Goal: Check status: Check status

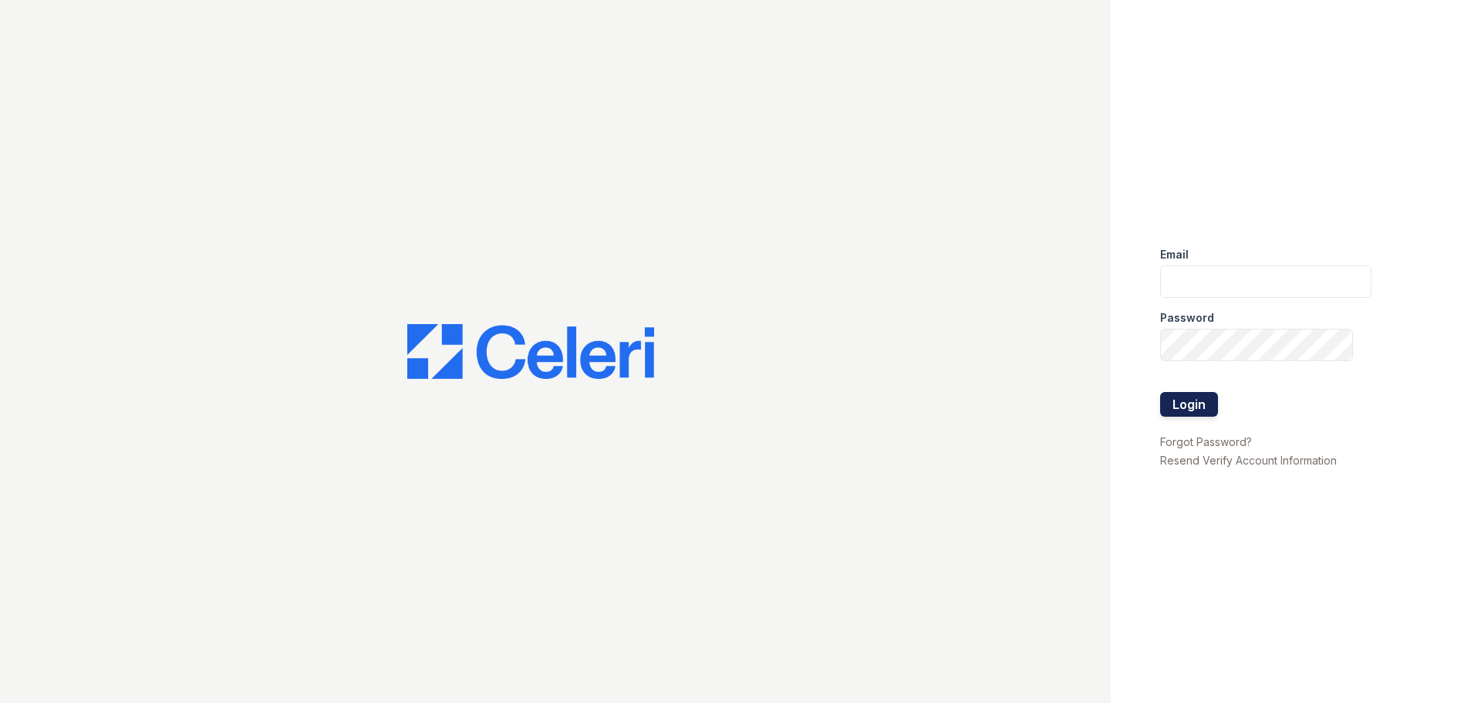
type input "prescottpark.pm@cafmanagement.com"
click at [1191, 397] on button "Login" at bounding box center [1189, 404] width 58 height 25
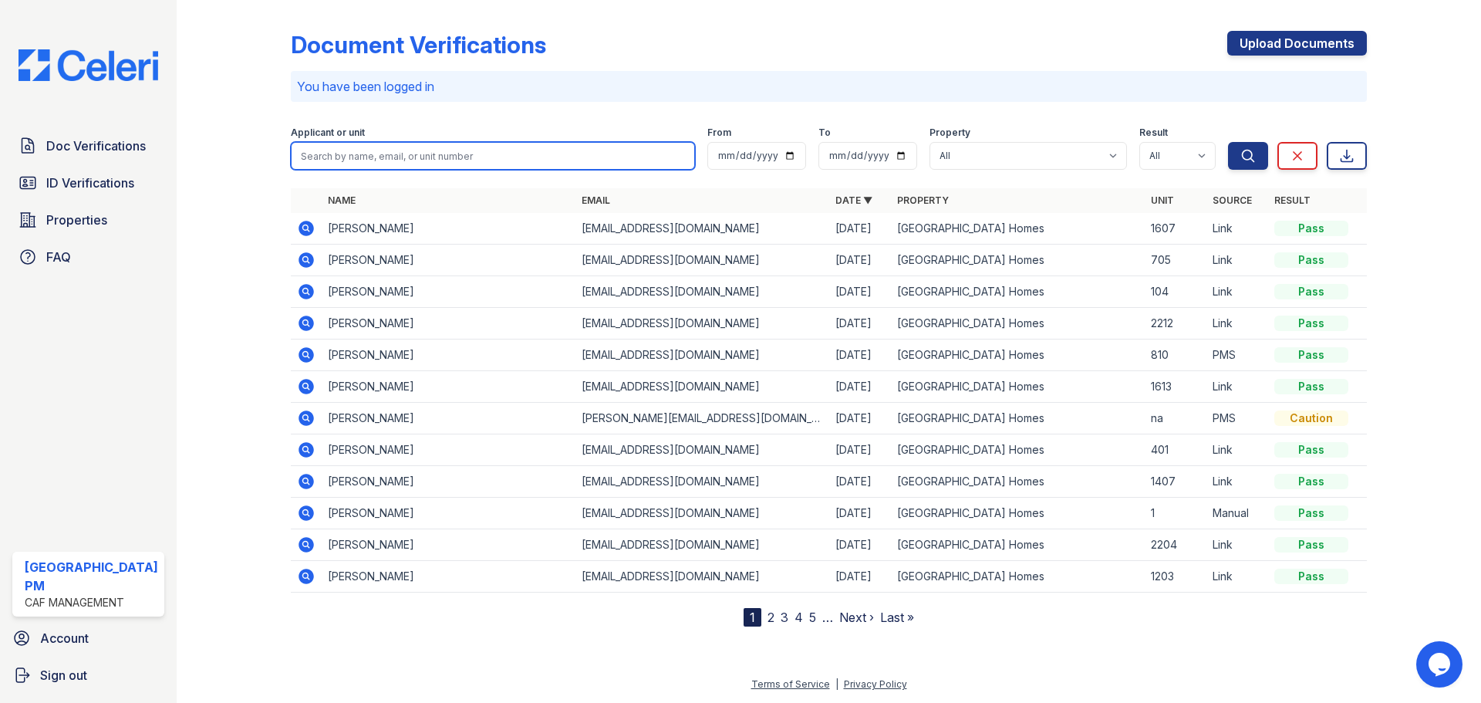
click at [546, 164] on input "search" at bounding box center [493, 156] width 404 height 28
type input "[PERSON_NAME]"
click at [1228, 142] on button "Search" at bounding box center [1248, 156] width 40 height 28
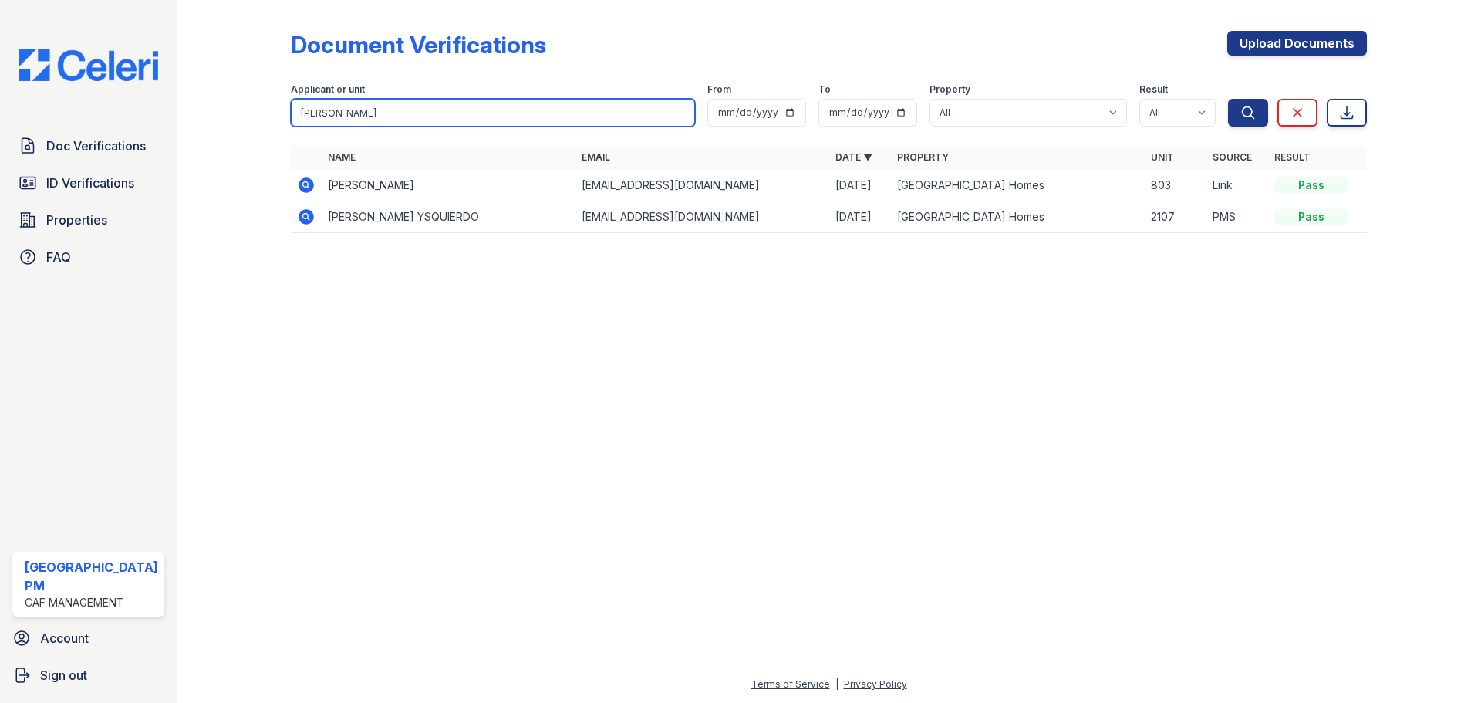
click at [470, 107] on input "[PERSON_NAME]" at bounding box center [493, 113] width 404 height 28
paste input "[PERSON_NAME]"
drag, startPoint x: 435, startPoint y: 113, endPoint x: 79, endPoint y: 97, distance: 356.8
click at [79, 97] on div "Doc Verifications ID Verifications Properties FAQ [GEOGRAPHIC_DATA] PM CAF Mana…" at bounding box center [740, 351] width 1481 height 703
paste input "search"
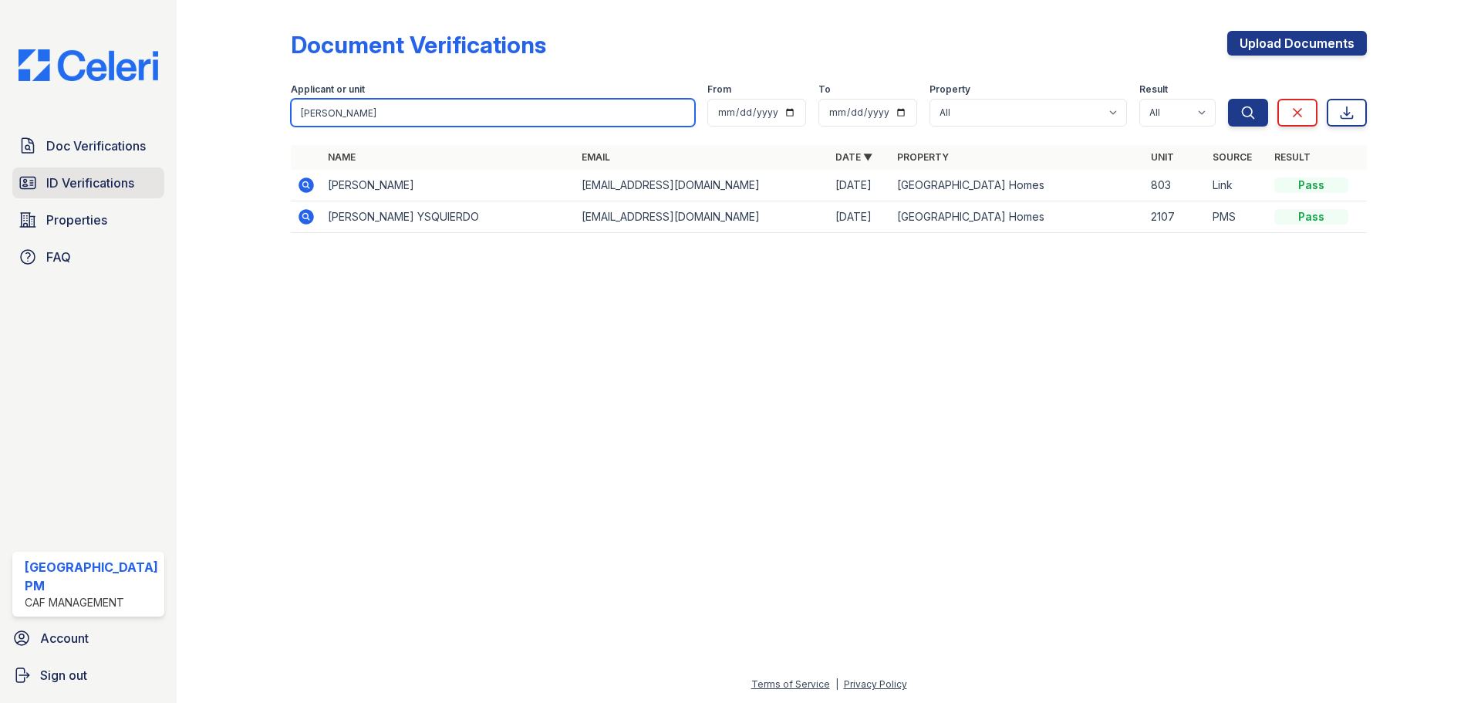
type input "[PERSON_NAME]"
click at [76, 177] on span "ID Verifications" at bounding box center [90, 183] width 88 height 19
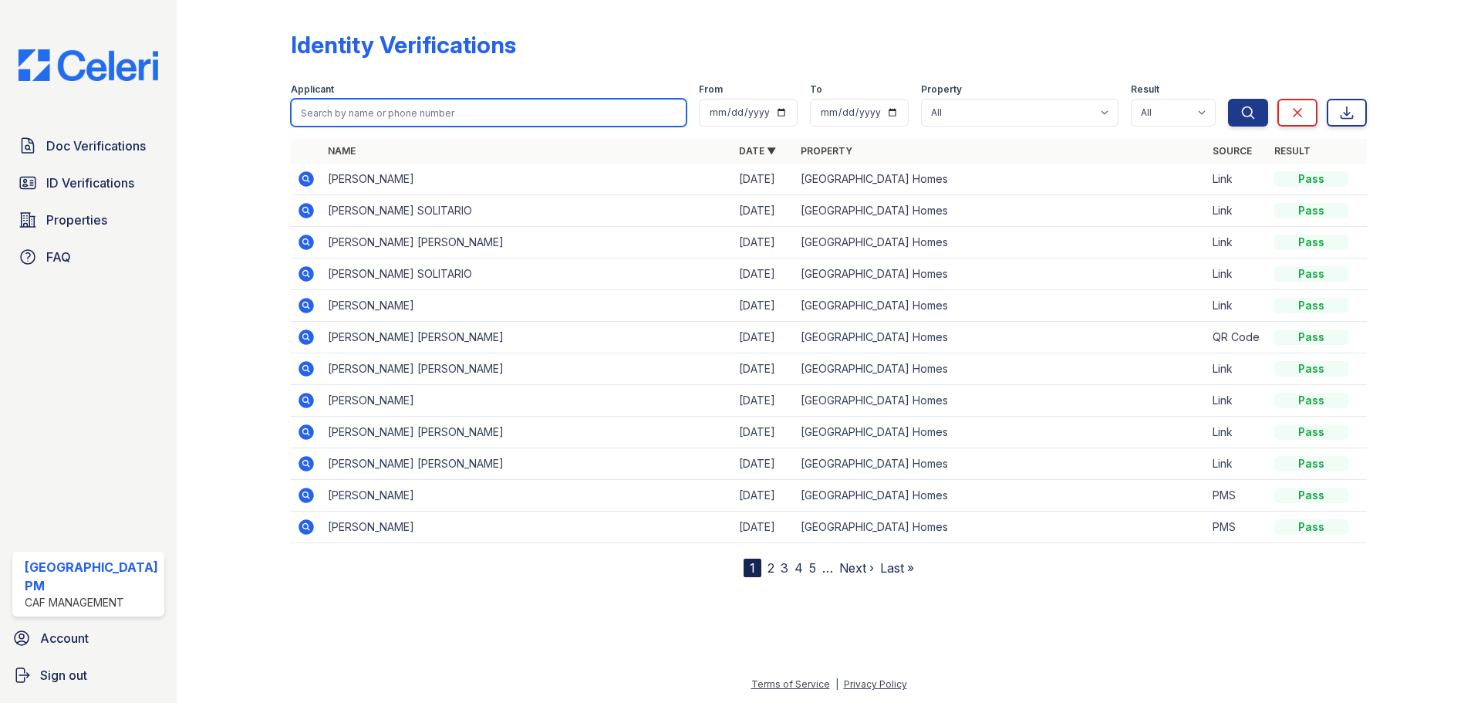
click at [458, 101] on input "search" at bounding box center [489, 113] width 396 height 28
paste input "[PERSON_NAME]"
type input "[PERSON_NAME]"
click at [1228, 99] on button "Search" at bounding box center [1248, 113] width 40 height 28
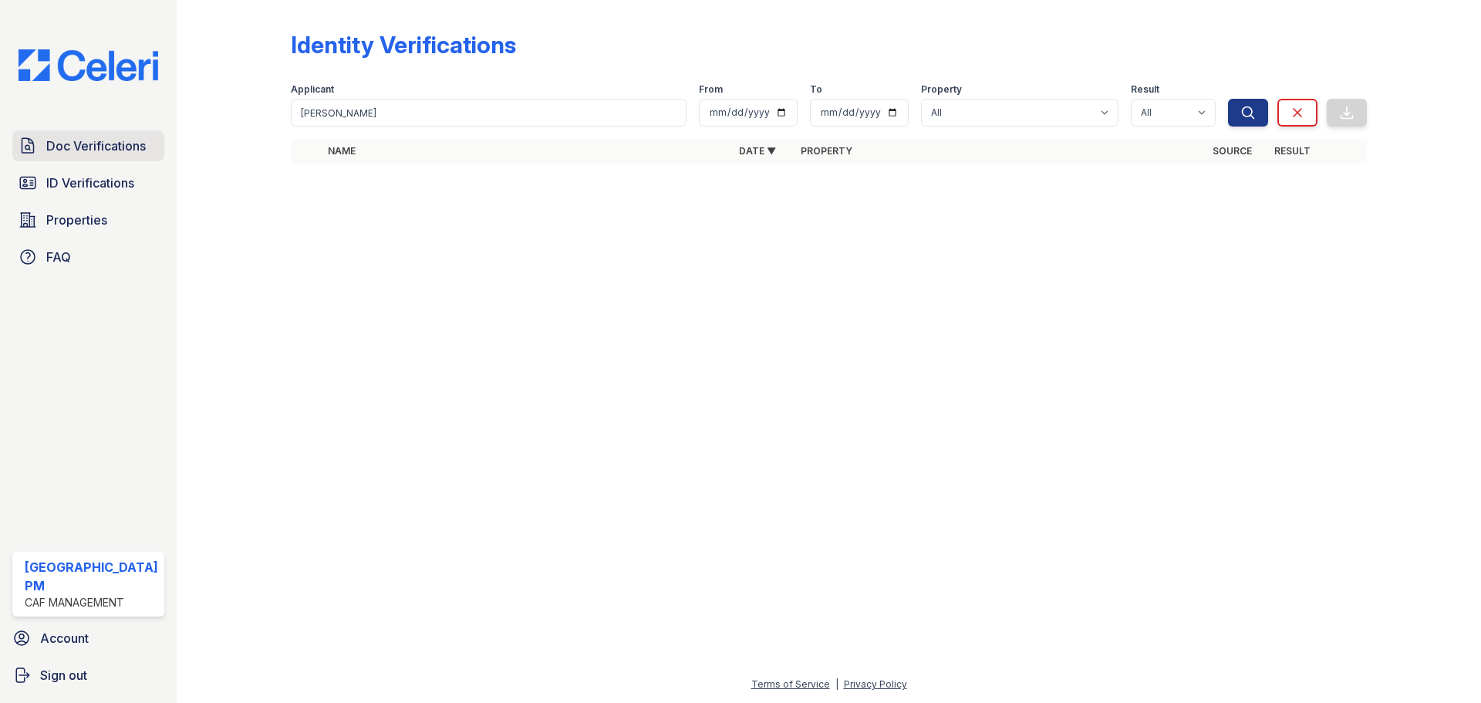
click at [95, 150] on span "Doc Verifications" at bounding box center [96, 146] width 100 height 19
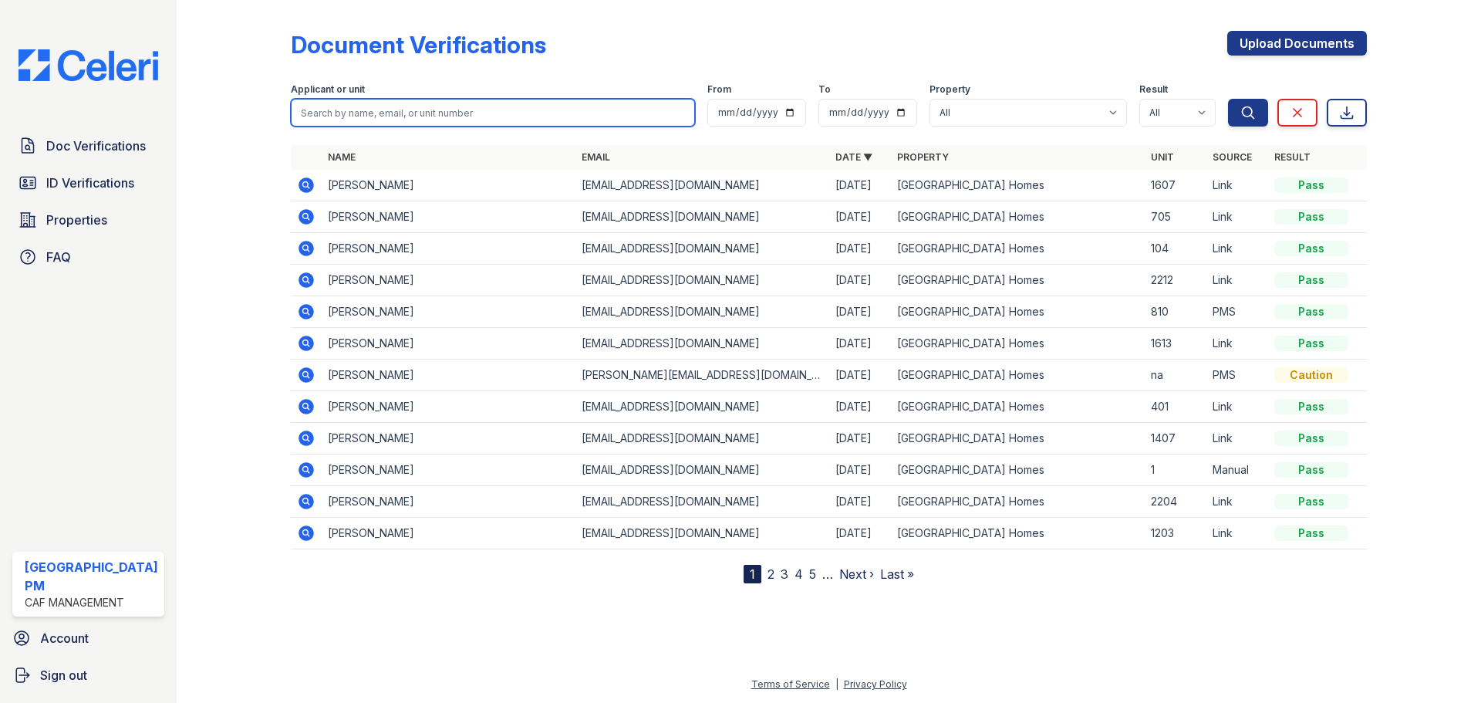
click at [416, 112] on input "search" at bounding box center [493, 113] width 404 height 28
paste input "[PERSON_NAME]"
type input "[PERSON_NAME]"
click at [1228, 99] on button "Search" at bounding box center [1248, 113] width 40 height 28
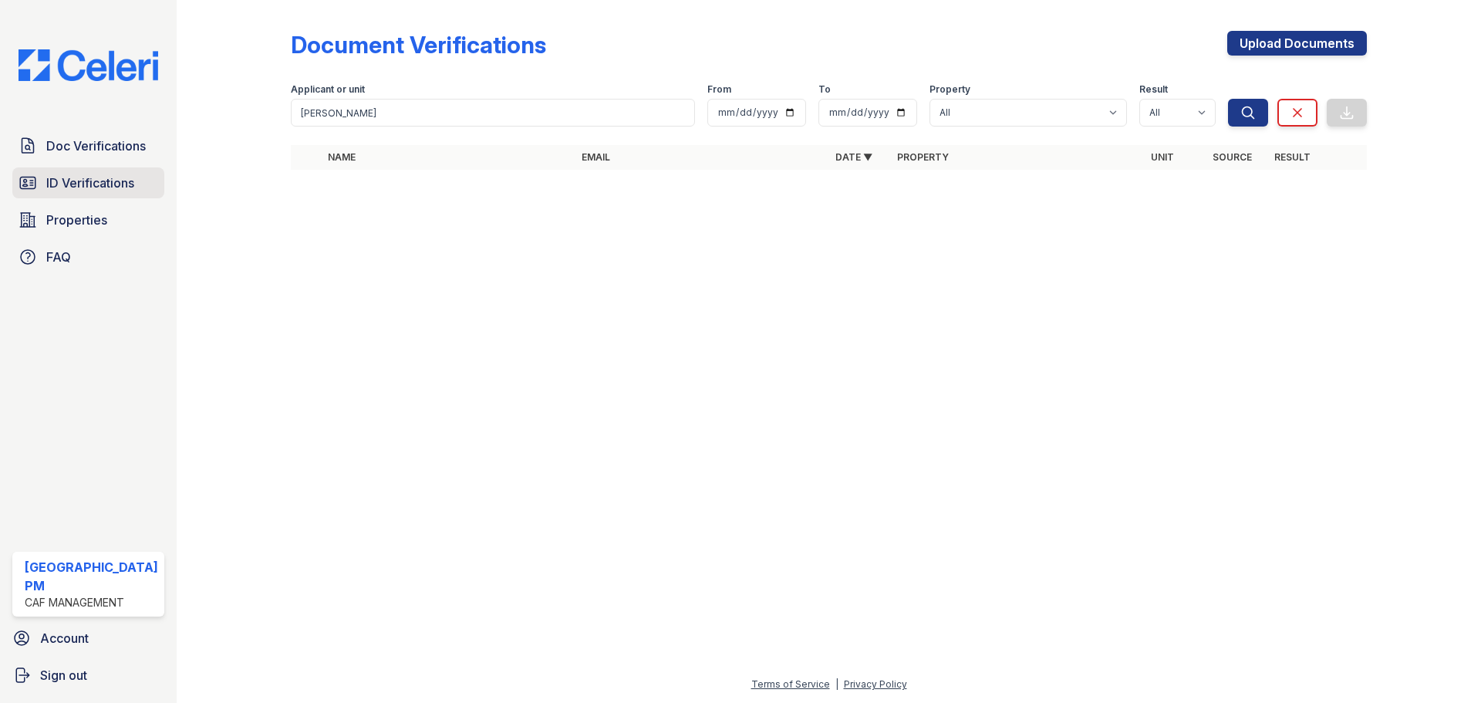
click at [107, 171] on link "ID Verifications" at bounding box center [88, 182] width 152 height 31
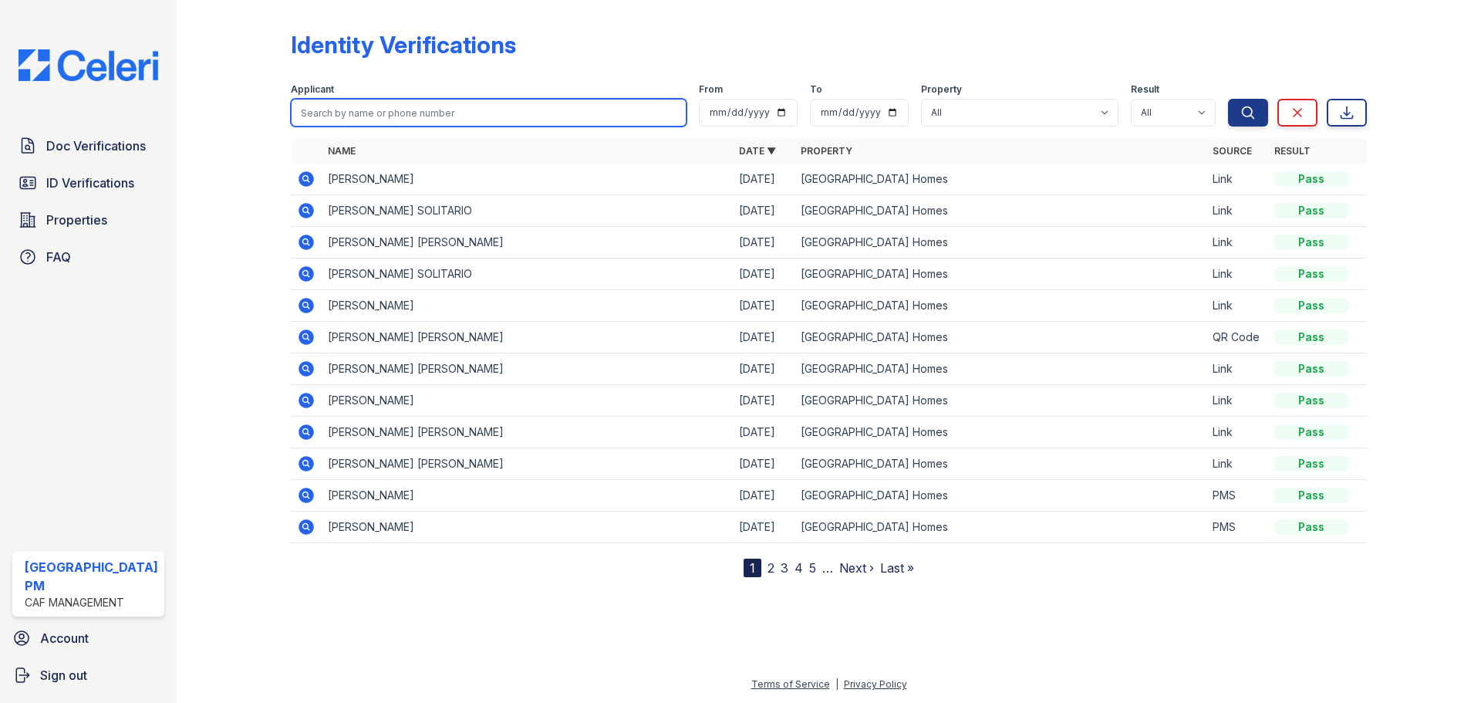
click at [512, 117] on input "search" at bounding box center [489, 113] width 396 height 28
paste input "[PERSON_NAME]"
type input "[PERSON_NAME]"
click at [1228, 99] on button "Search" at bounding box center [1248, 113] width 40 height 28
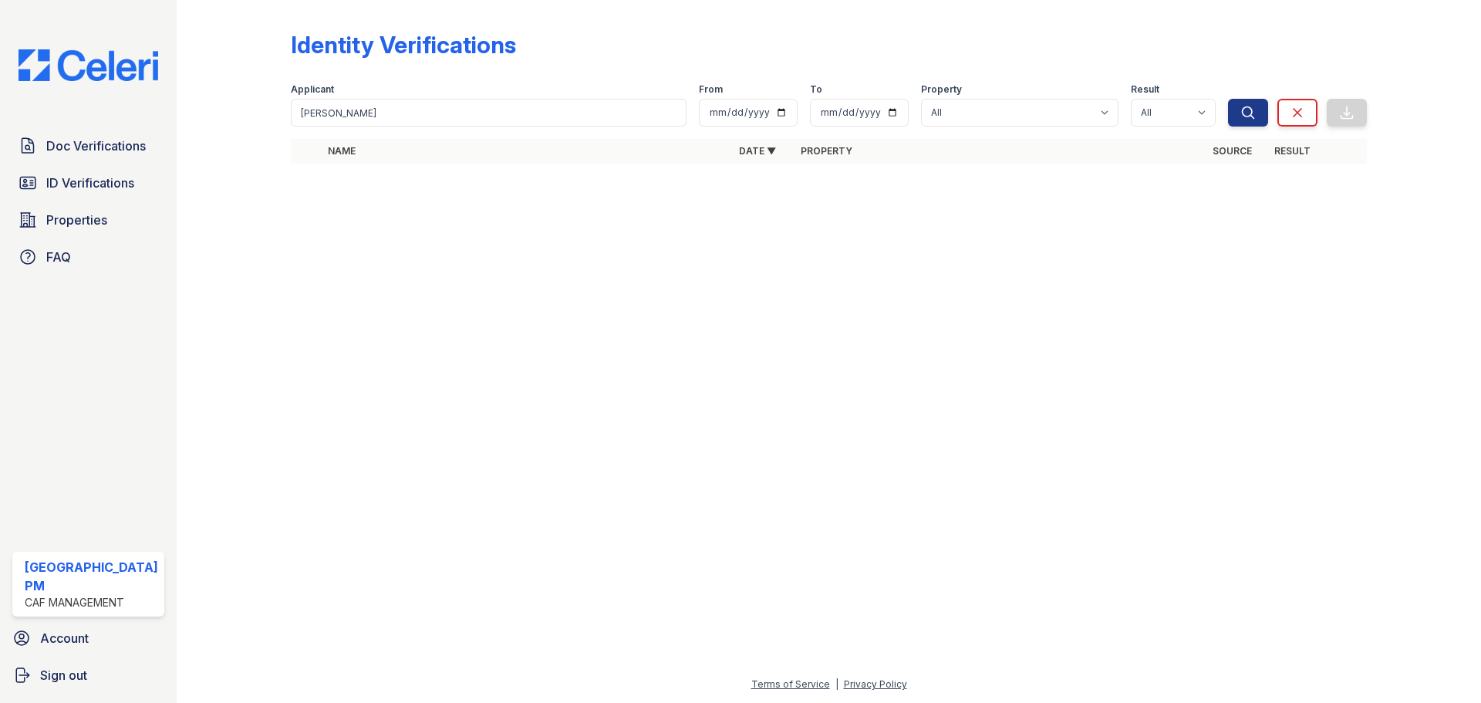
click at [574, 46] on div "Identity Verifications" at bounding box center [829, 51] width 1076 height 40
